Goal: Register for event/course

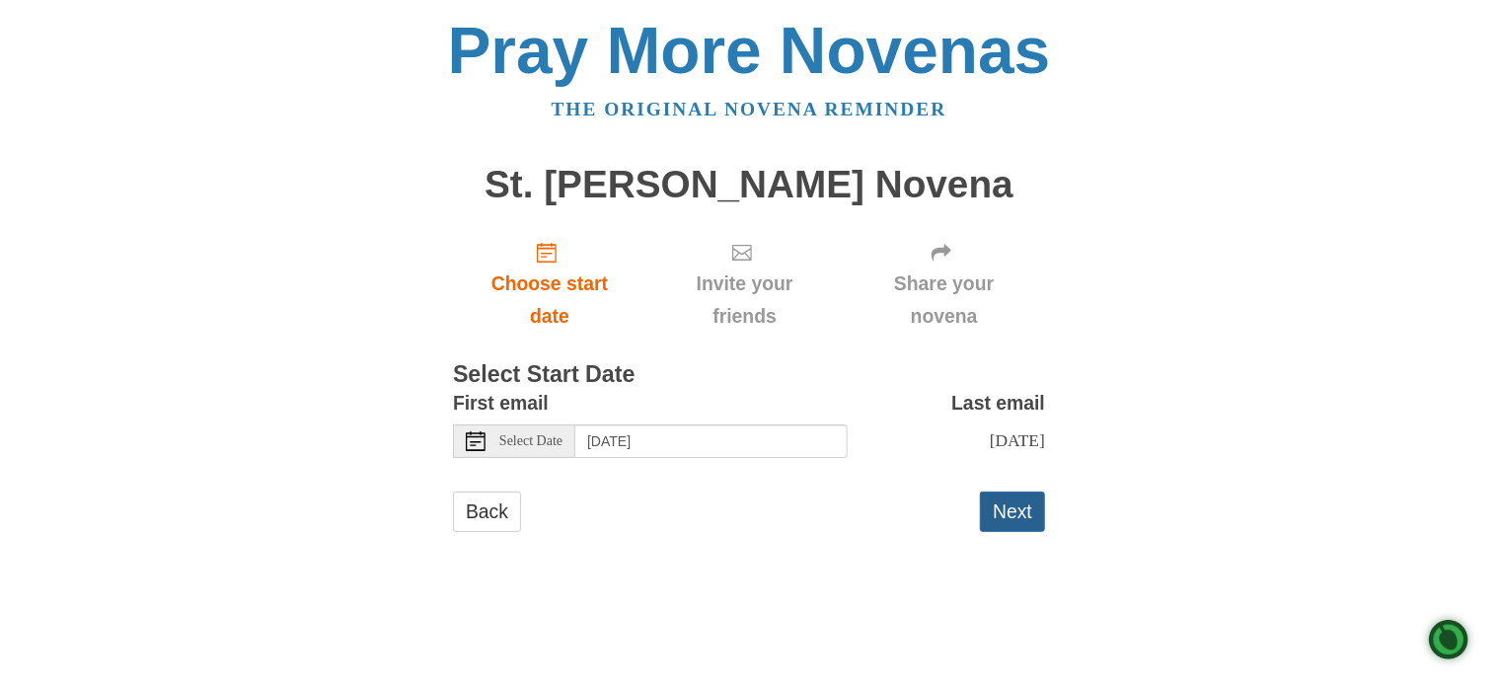
click at [993, 518] on button "Next" at bounding box center [1012, 512] width 65 height 40
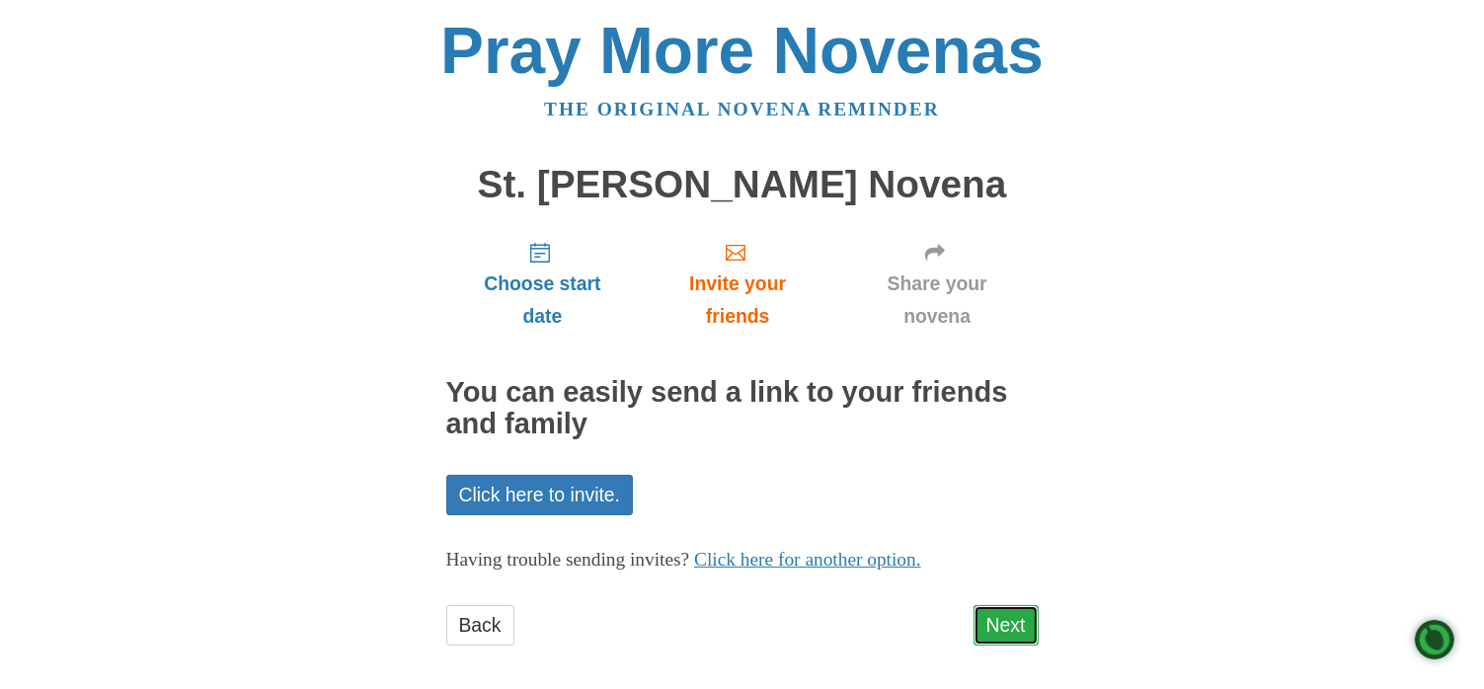
click at [1012, 628] on link "Next" at bounding box center [1005, 625] width 65 height 40
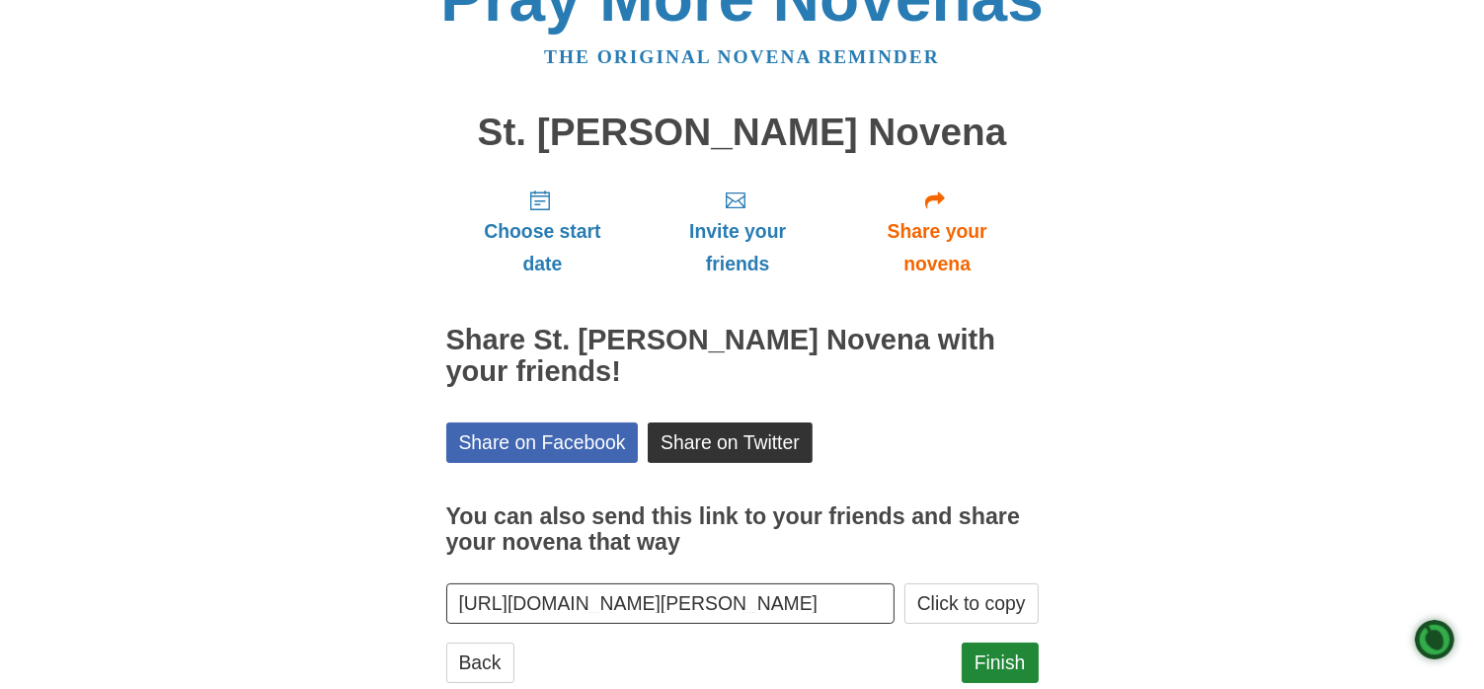
scroll to position [103, 0]
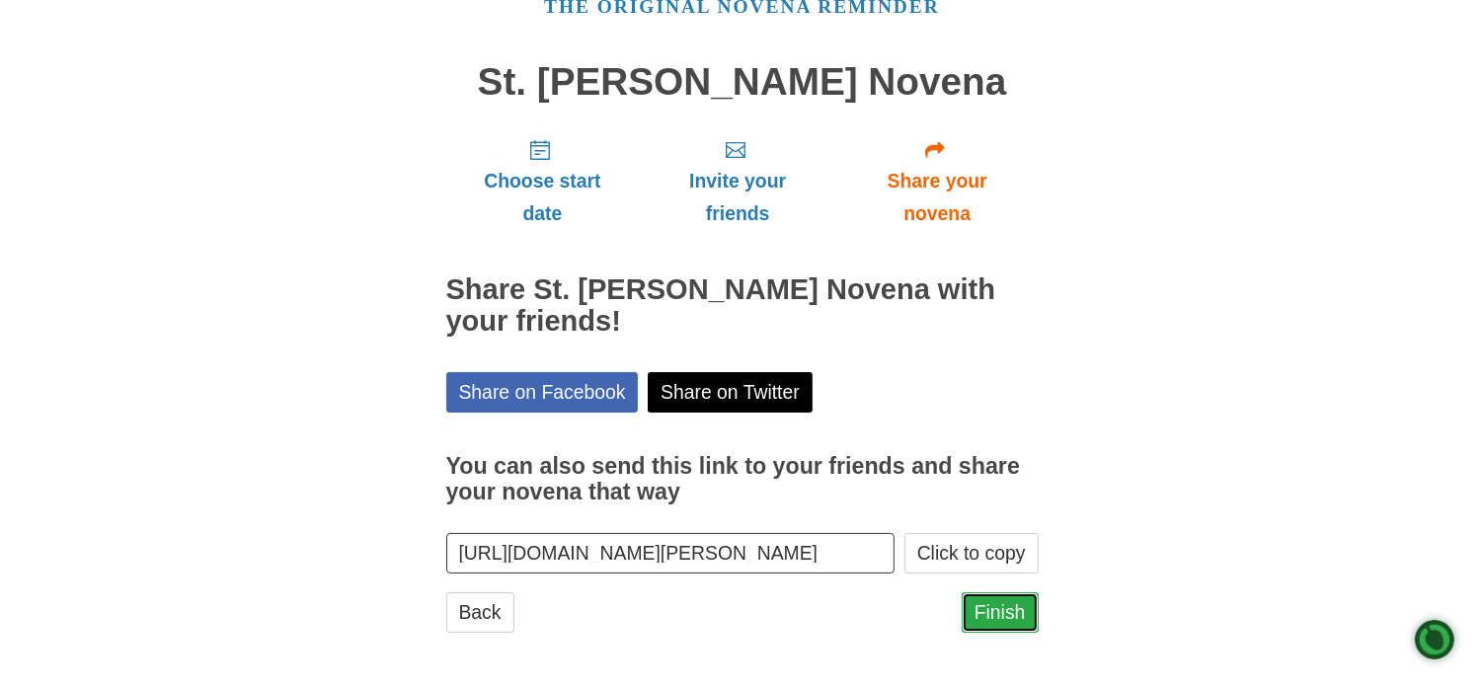
click at [981, 617] on link "Finish" at bounding box center [999, 612] width 77 height 40
